Goal: Check status: Check status

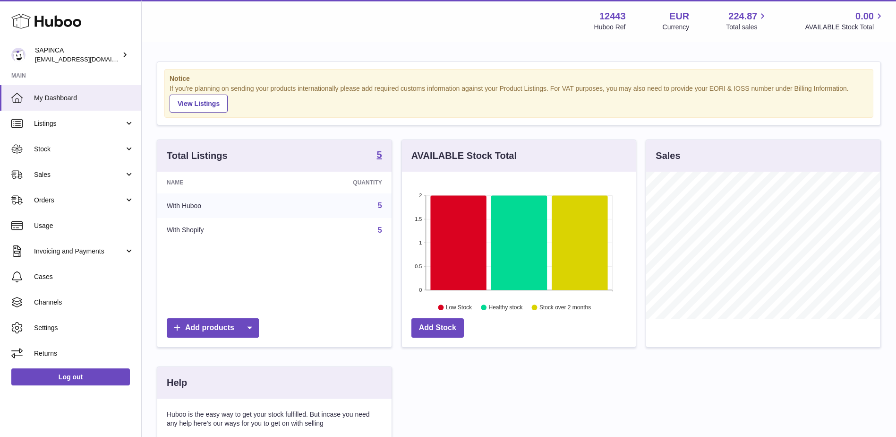
scroll to position [147, 234]
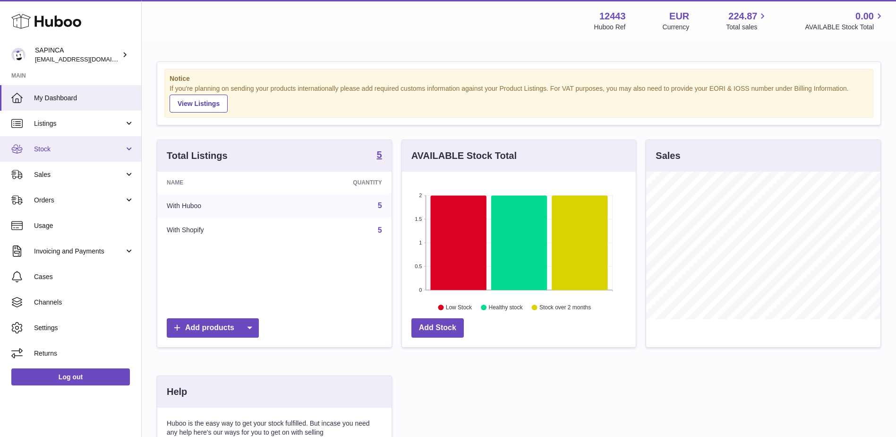
click at [65, 149] on span "Stock" at bounding box center [79, 149] width 90 height 9
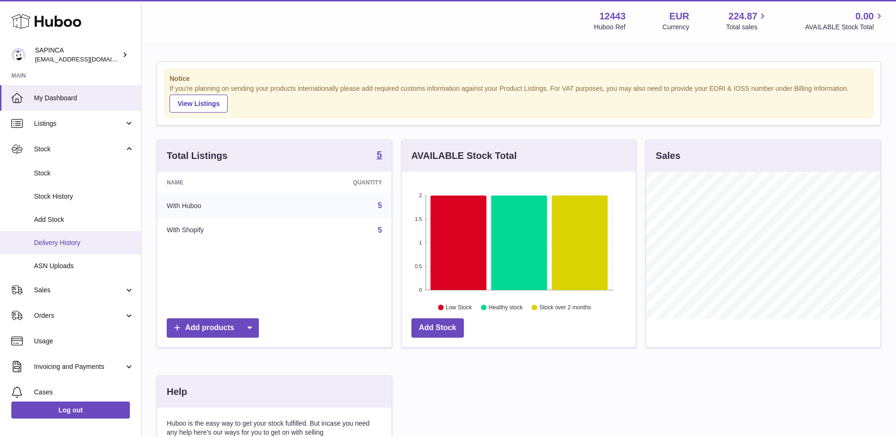
click at [56, 234] on link "Delivery History" at bounding box center [70, 242] width 141 height 23
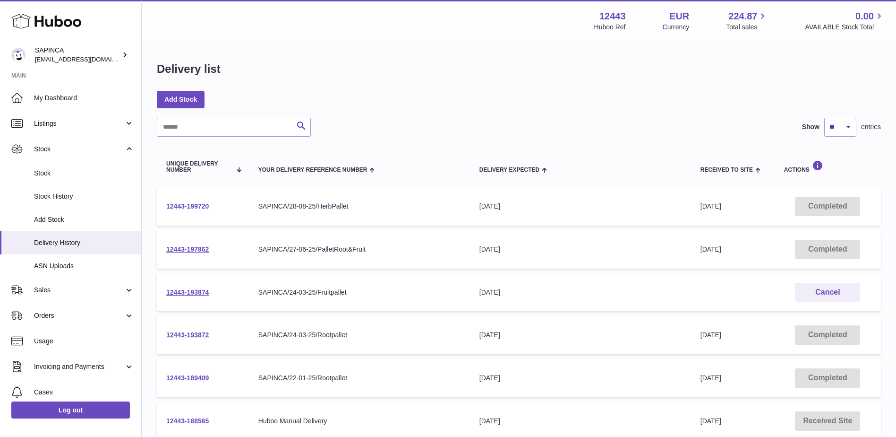
click at [205, 205] on link "12443-199720" at bounding box center [187, 206] width 43 height 8
click at [190, 246] on link "12443-197862" at bounding box center [187, 249] width 43 height 8
click at [190, 335] on link "12443-193872" at bounding box center [187, 335] width 43 height 8
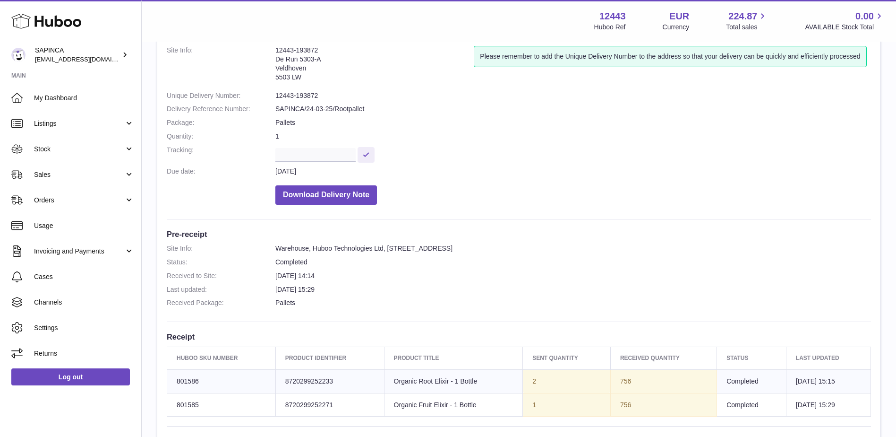
scroll to position [189, 0]
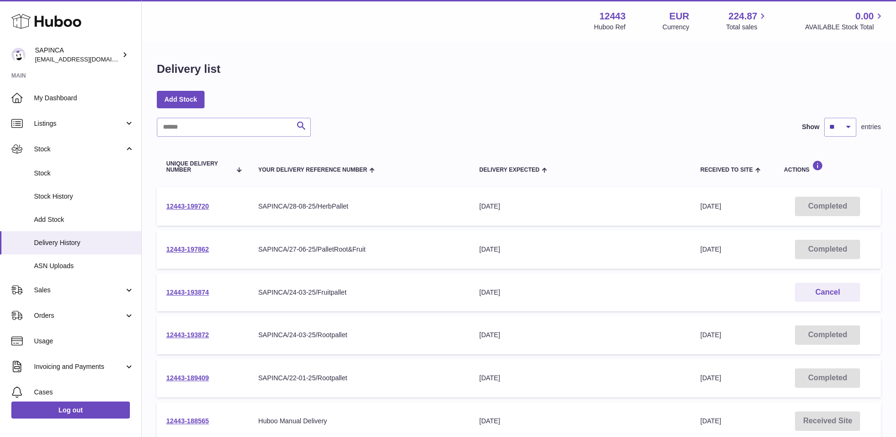
click at [399, 69] on div "Delivery list" at bounding box center [519, 71] width 724 height 20
